Goal: Information Seeking & Learning: Learn about a topic

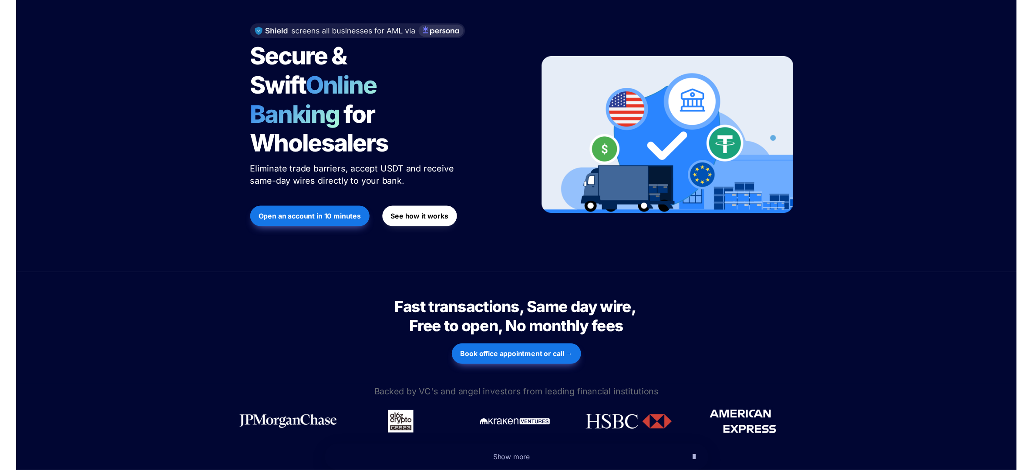
scroll to position [226, 0]
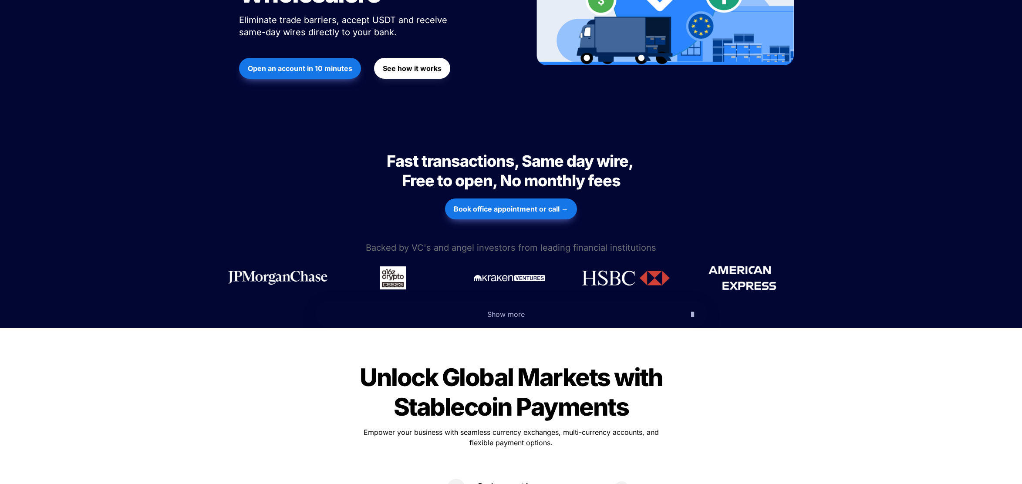
click at [412, 58] on button "See how it works" at bounding box center [412, 68] width 76 height 21
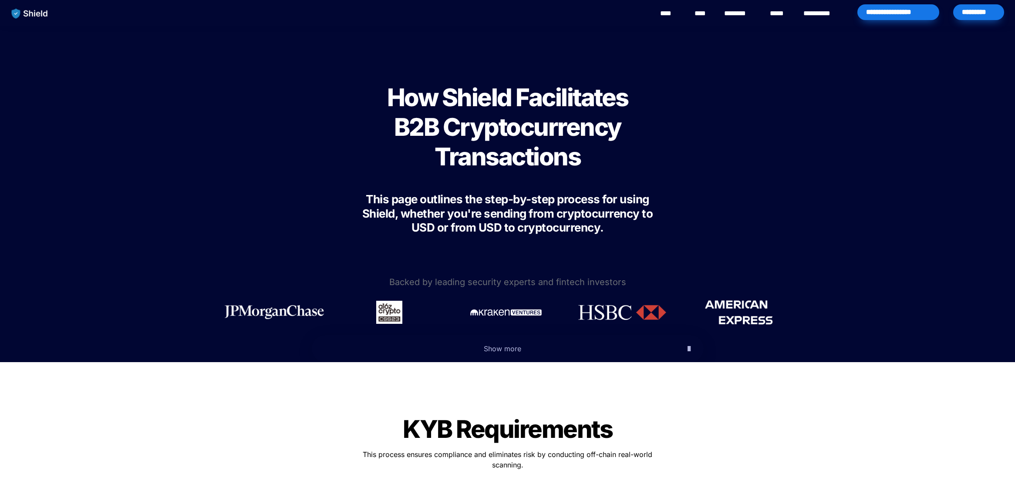
click at [493, 345] on span "Show more" at bounding box center [502, 348] width 37 height 9
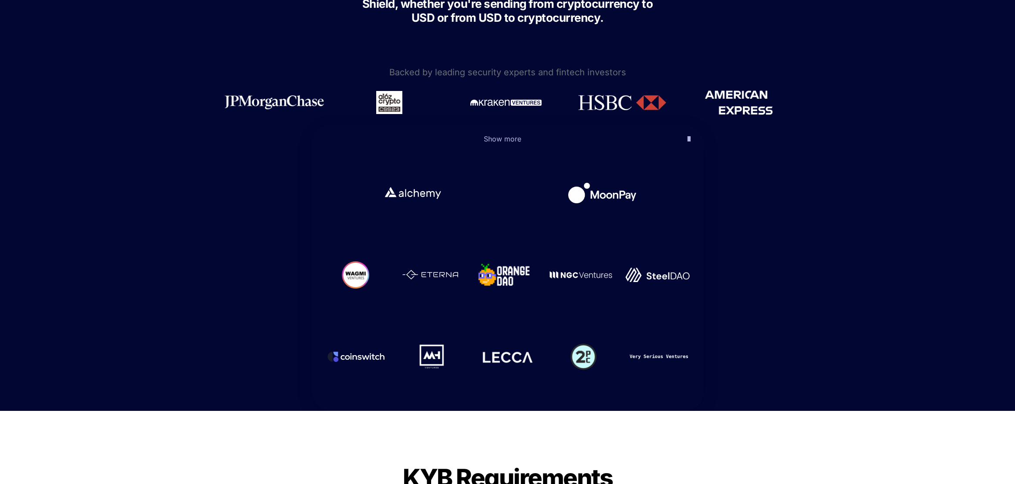
scroll to position [236, 0]
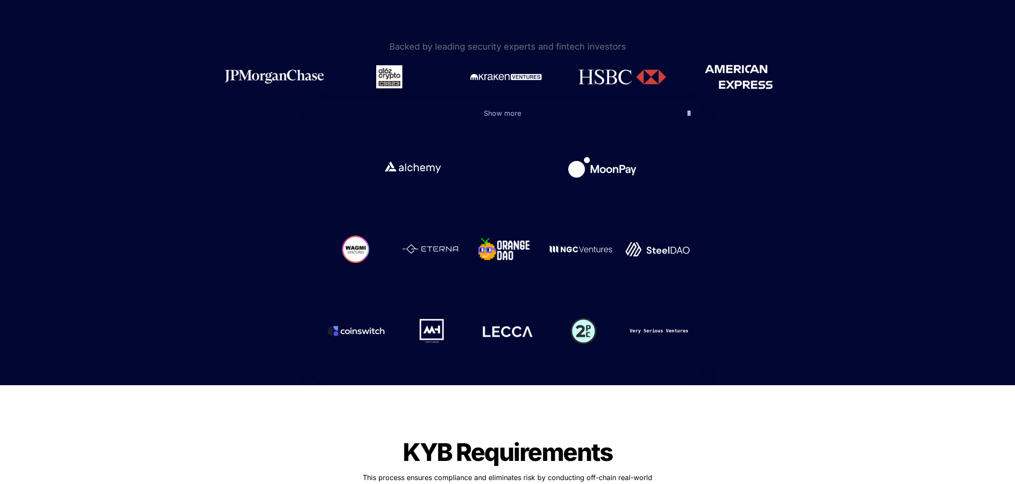
click at [688, 114] on icon "button" at bounding box center [689, 113] width 3 height 10
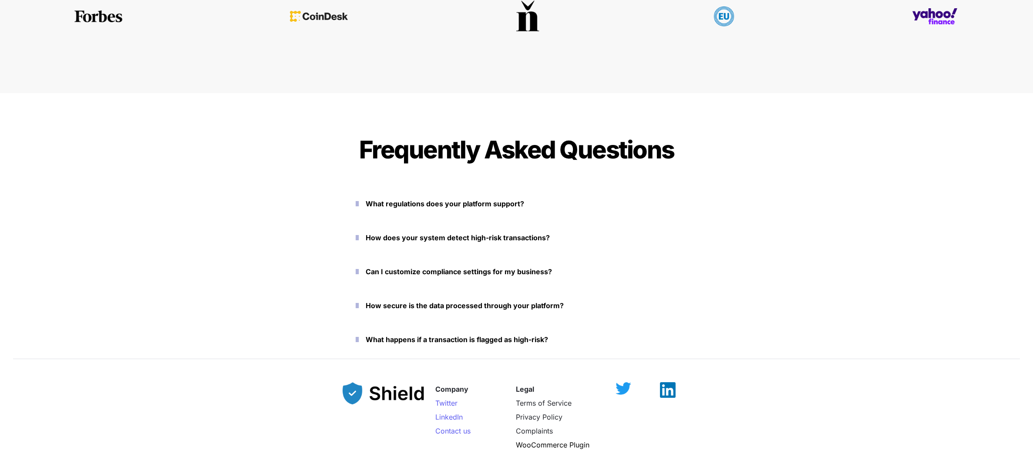
scroll to position [3797, 0]
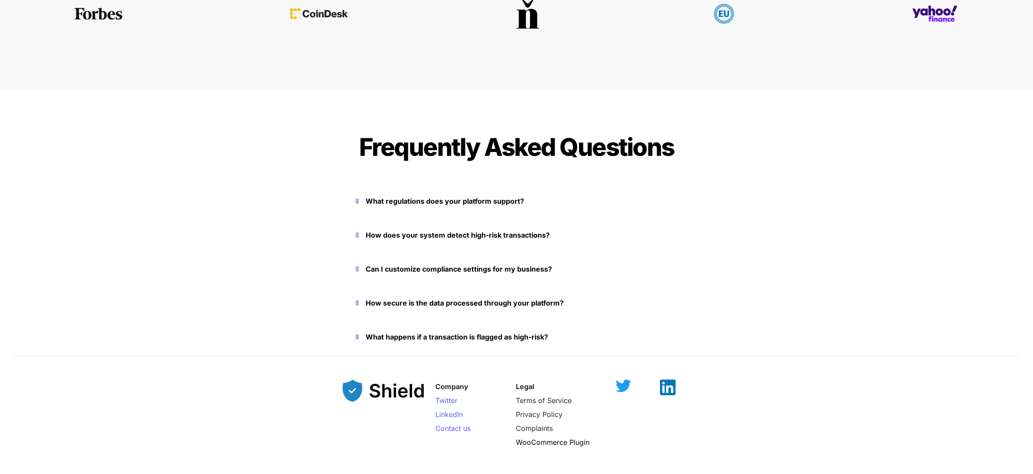
click at [359, 199] on icon "button" at bounding box center [357, 201] width 3 height 10
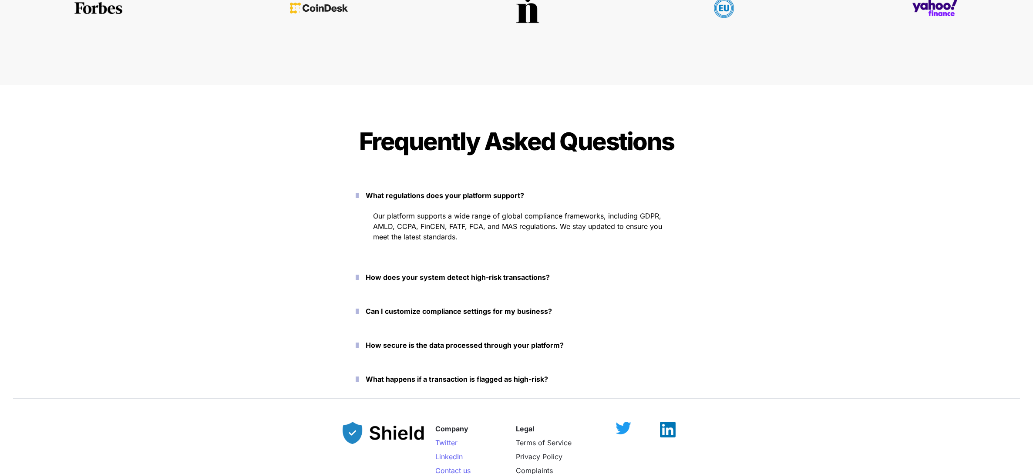
scroll to position [3803, 0]
click at [358, 276] on icon "button" at bounding box center [357, 277] width 3 height 10
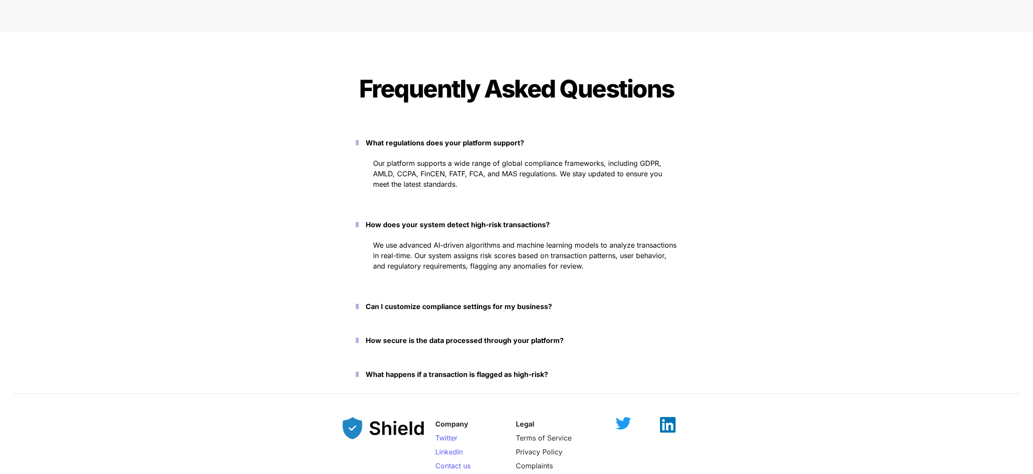
scroll to position [3856, 0]
click at [359, 307] on icon "button" at bounding box center [357, 306] width 3 height 10
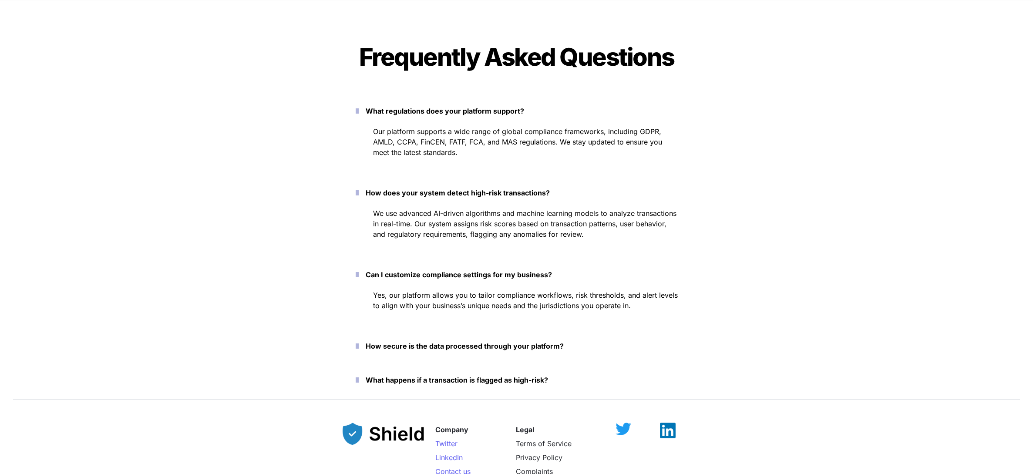
scroll to position [3891, 0]
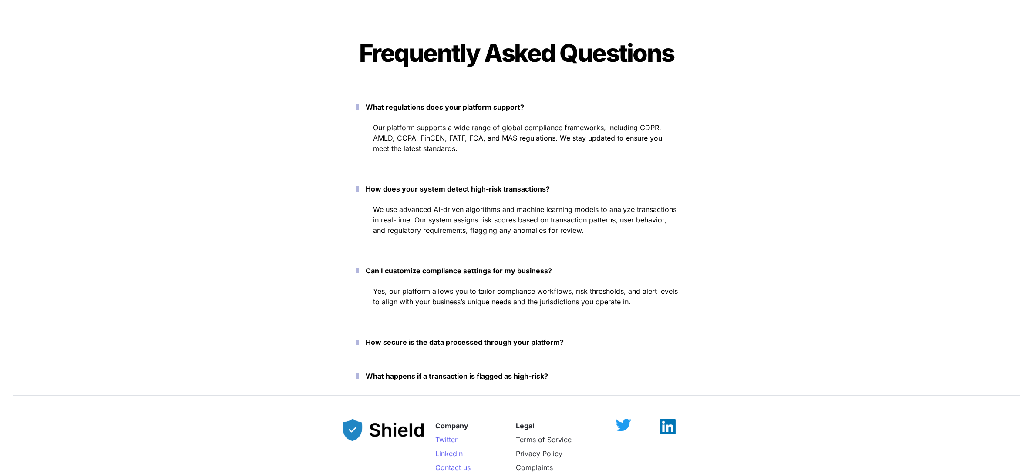
click at [357, 371] on icon "button" at bounding box center [357, 376] width 3 height 10
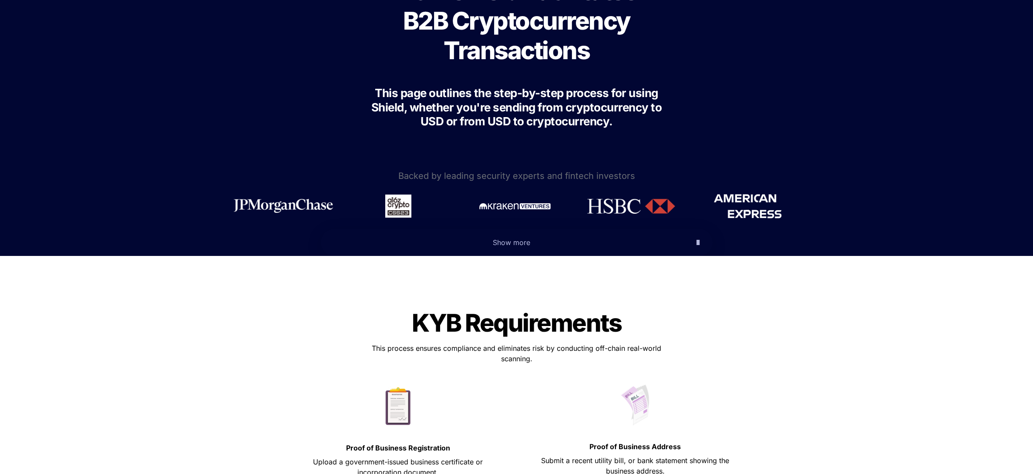
scroll to position [0, 0]
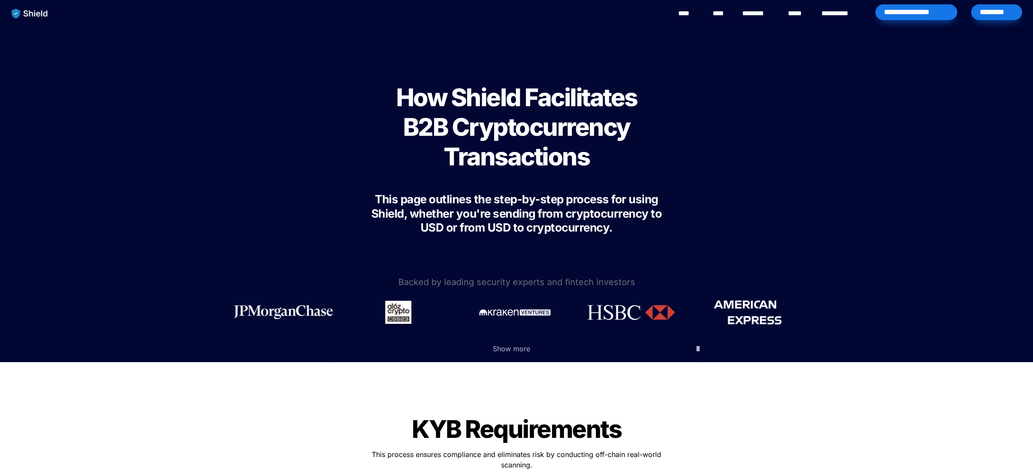
click at [696, 15] on link "****" at bounding box center [688, 13] width 20 height 10
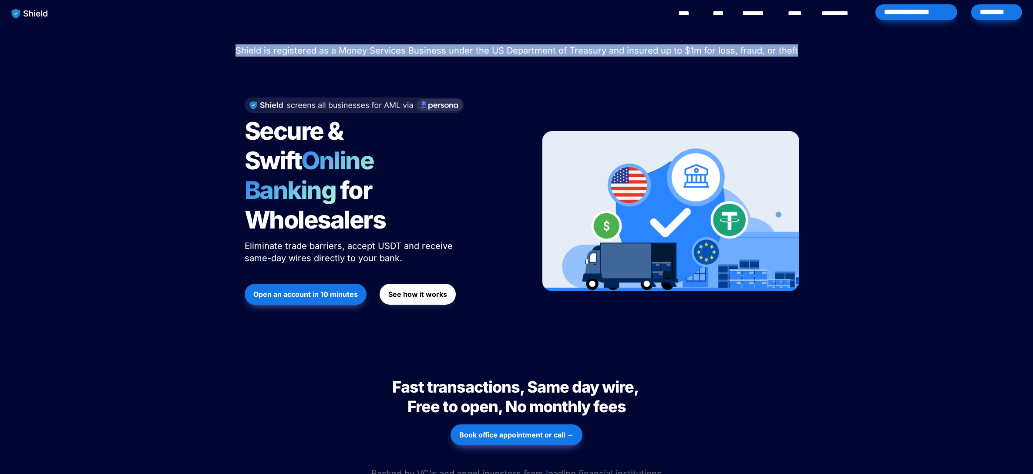
drag, startPoint x: 236, startPoint y: 46, endPoint x: 781, endPoint y: 64, distance: 544.6
click at [781, 64] on div "Shield raised $2.1M in an oversubscribed pre-seed round! Read here to learn mor…" at bounding box center [516, 188] width 1033 height 325
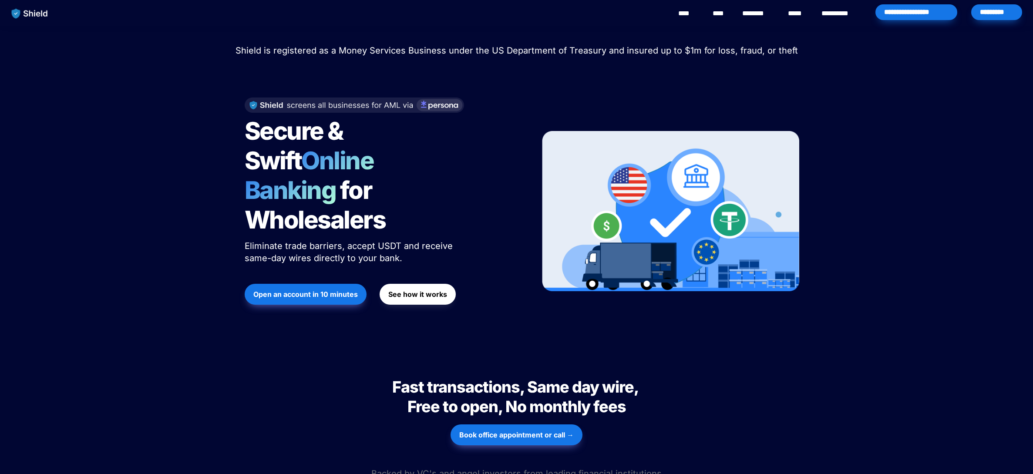
click at [820, 51] on p "Shield is registered as a Money Services Business under the US Department of Tr…" at bounding box center [517, 51] width 1012 height 16
click at [716, 13] on link "****" at bounding box center [720, 13] width 15 height 10
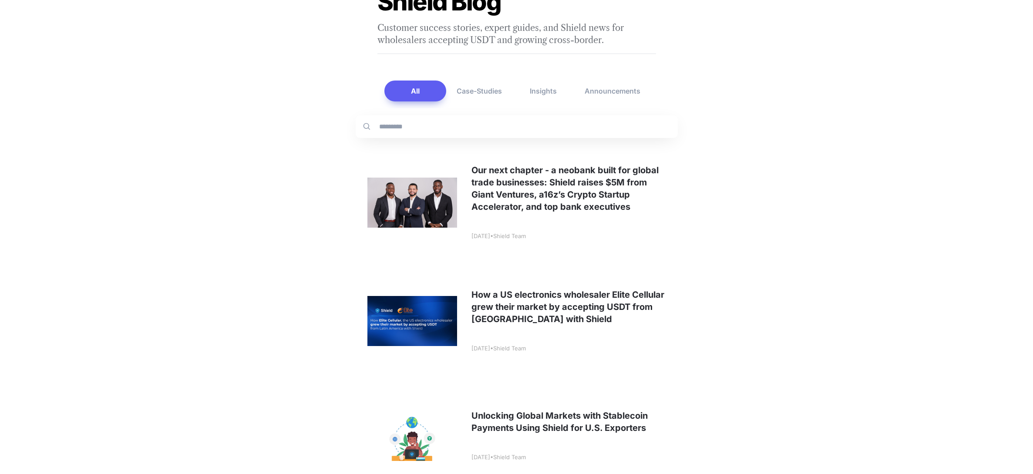
scroll to position [74, 0]
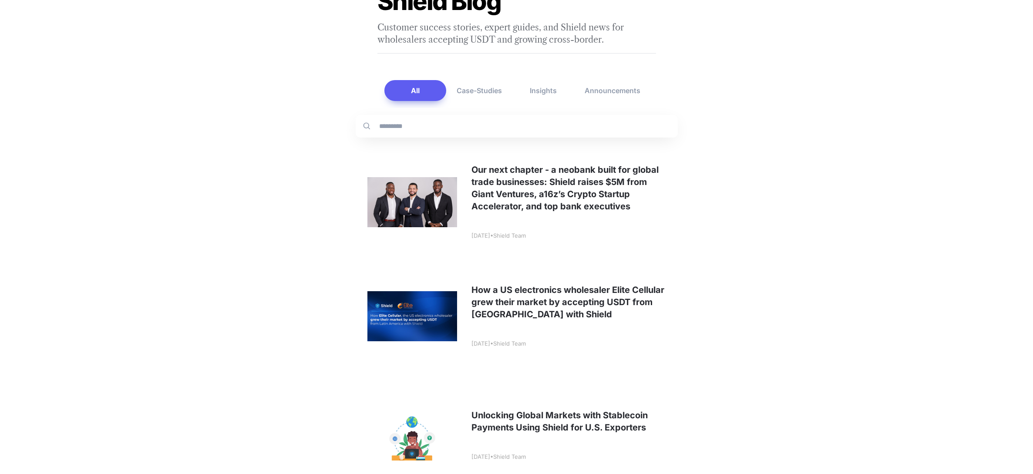
click at [516, 317] on link at bounding box center [517, 316] width 322 height 108
